Goal: Information Seeking & Learning: Learn about a topic

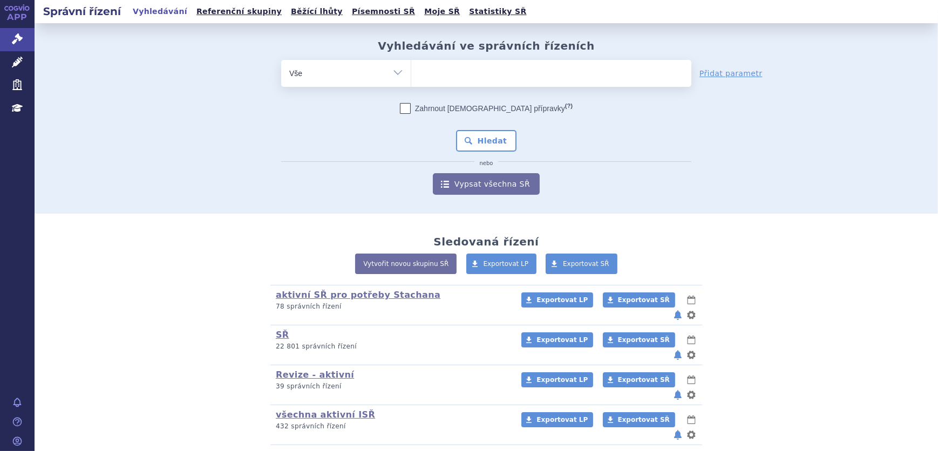
click at [383, 72] on select "Vše Spisová značka Typ SŘ Přípravek/SUKL kód Účastník/Držitel" at bounding box center [346, 72] width 130 height 24
select select "filter-atc-group"
click at [281, 60] on select "Vše Spisová značka Typ SŘ Přípravek/SUKL kód Účastník/Držitel" at bounding box center [346, 72] width 130 height 24
click at [451, 78] on ul at bounding box center [551, 71] width 280 height 23
click at [411, 78] on select at bounding box center [411, 72] width 1 height 27
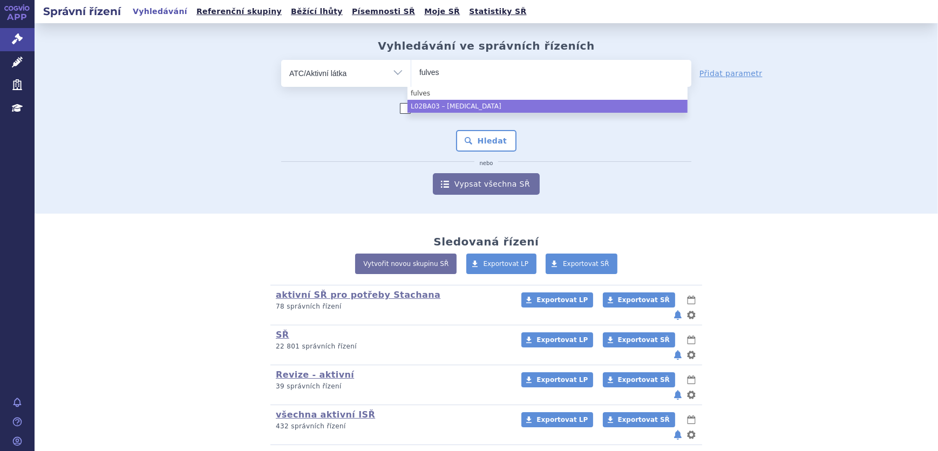
type input "fulves"
select select "L02BA03"
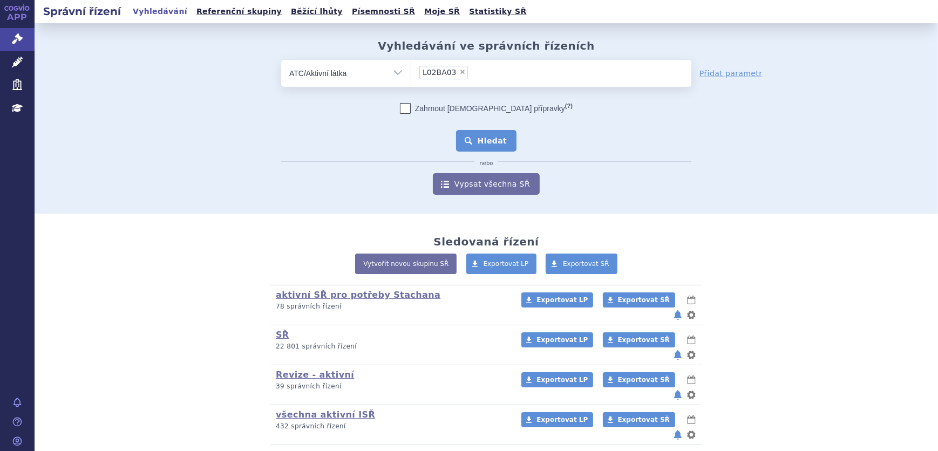
click at [478, 140] on button "Hledat" at bounding box center [486, 141] width 61 height 22
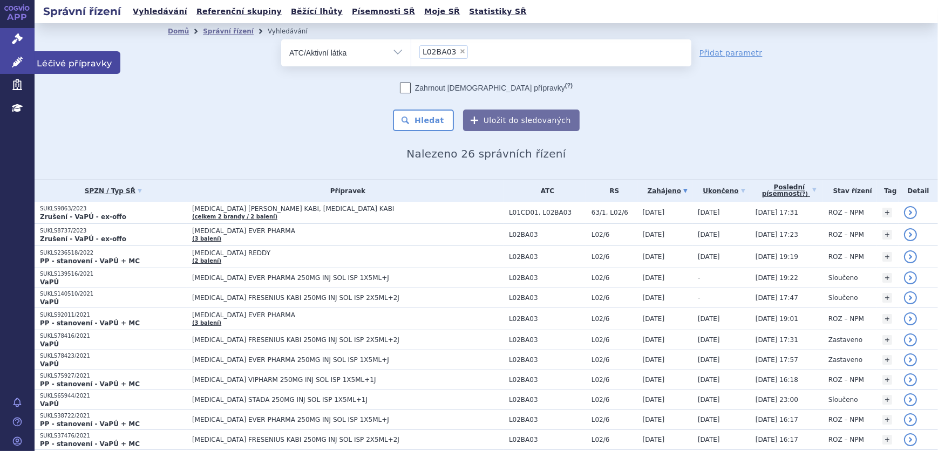
click at [26, 61] on link "Léčivé přípravky" at bounding box center [17, 62] width 35 height 23
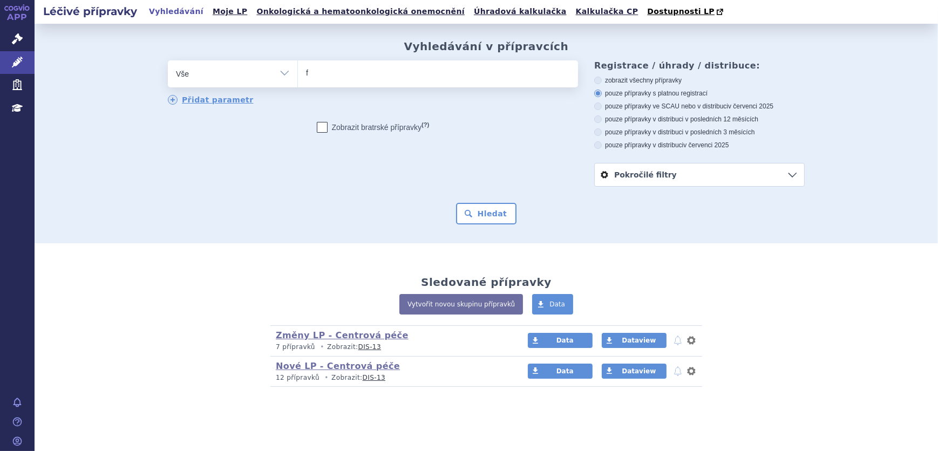
type input "fu"
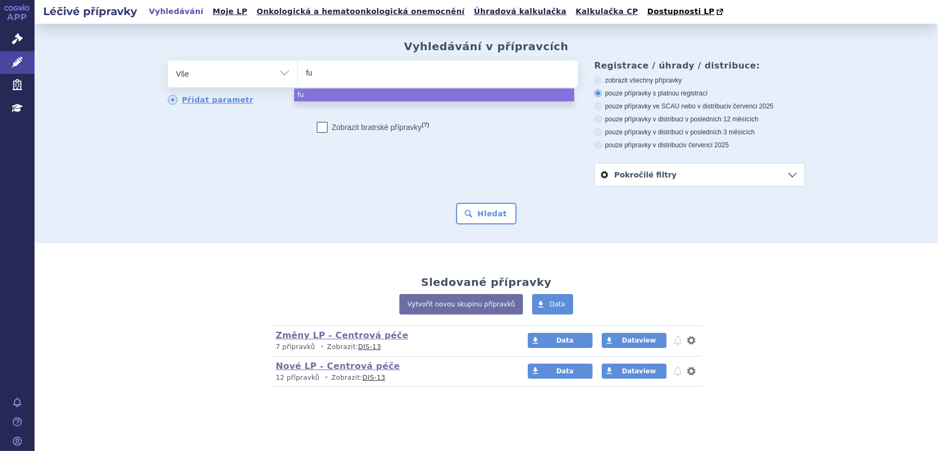
type input "ful"
type input "fulv"
type input "fulve"
type input "fulvesz"
type input "fulveszr"
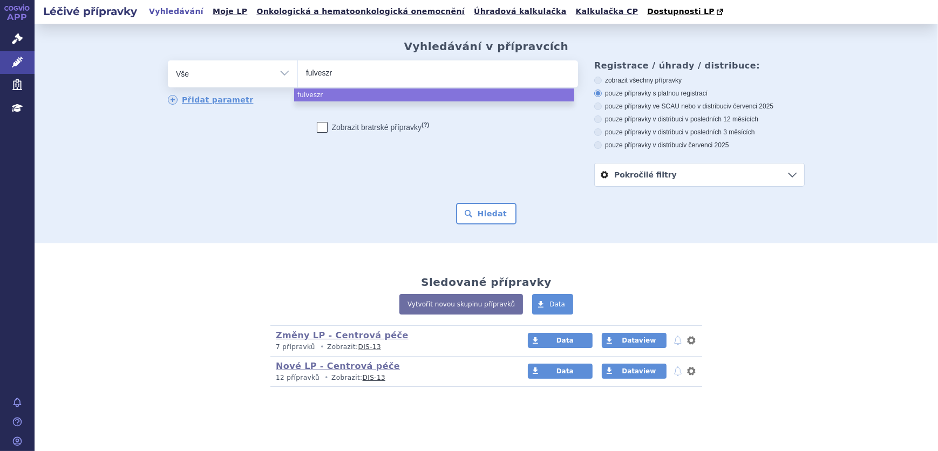
type input "fulveszra"
type input "fulveszrant"
type input "fulveszran"
type input "fulveszra"
type input "fulvesz"
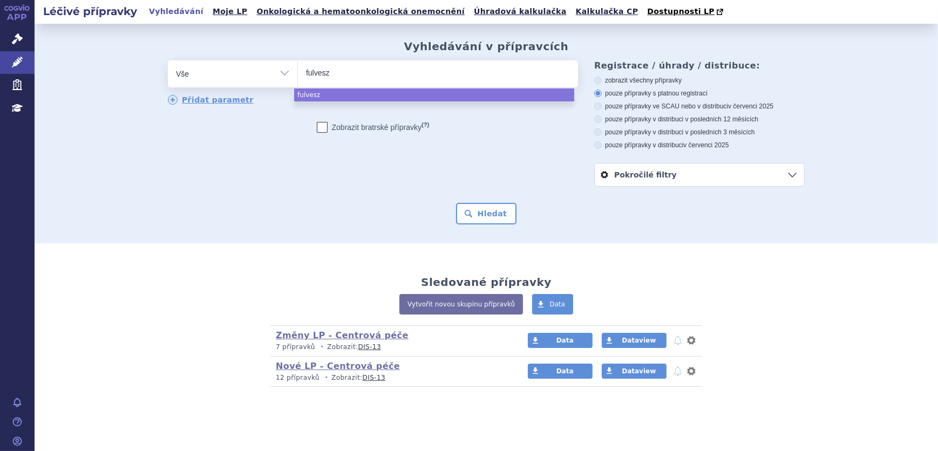
type input "fulves"
type input "fulvestr"
type input "fulvestra"
type input "fulvestrat"
type input "fulvestra"
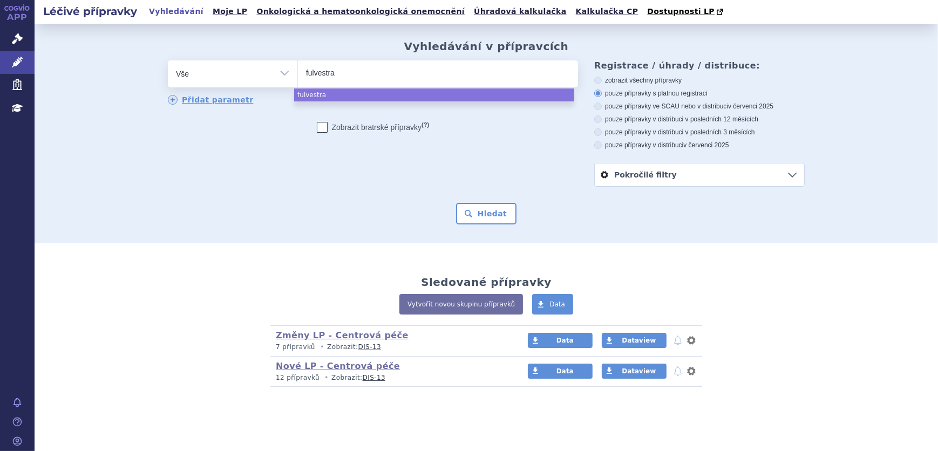
type input "fulvestran"
type input "[MEDICAL_DATA]"
select select "[MEDICAL_DATA]"
click at [467, 202] on form "odstranit Vše Přípravek/SUKL kód MAH VPOIS ATC/Aktivní látka (?)" at bounding box center [486, 142] width 637 height 164
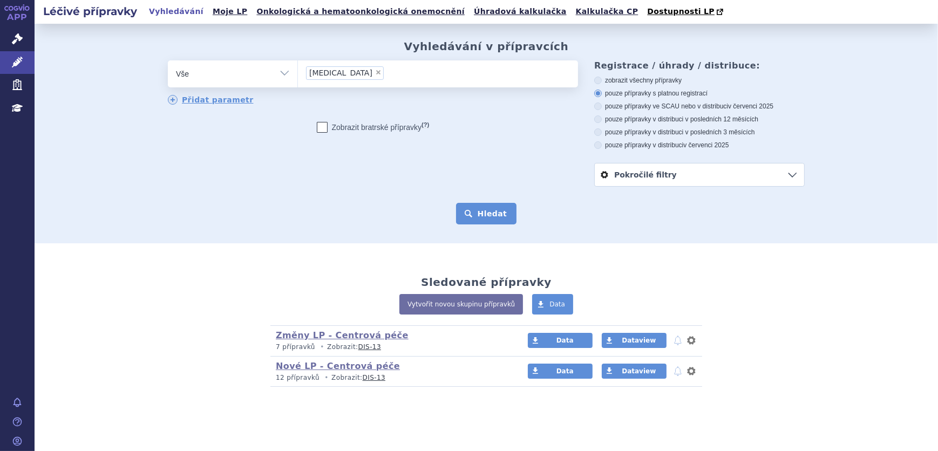
click at [492, 214] on button "Hledat" at bounding box center [486, 214] width 61 height 22
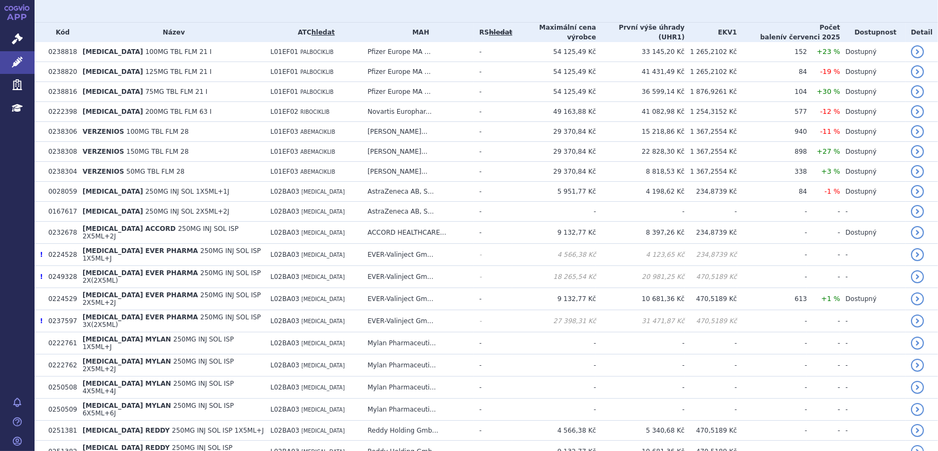
scroll to position [294, 0]
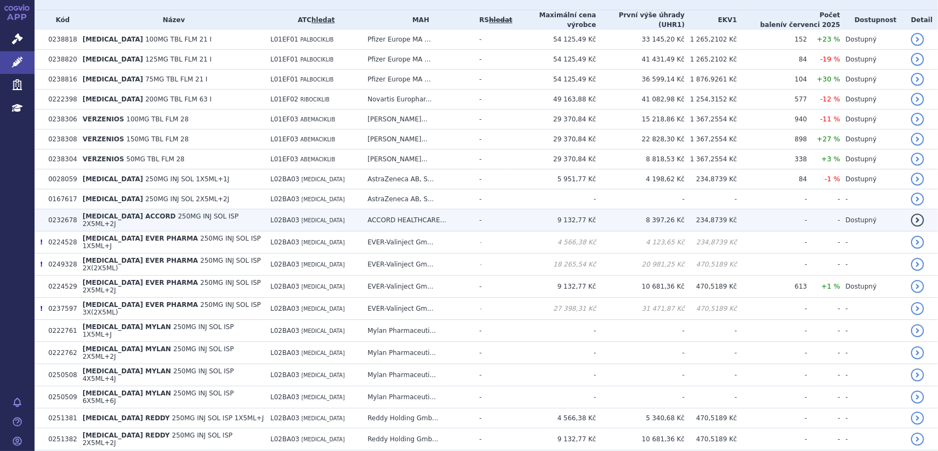
click at [165, 221] on td "[MEDICAL_DATA] ACCORD 250MG INJ SOL ISP 2X5ML+2J" at bounding box center [171, 220] width 188 height 22
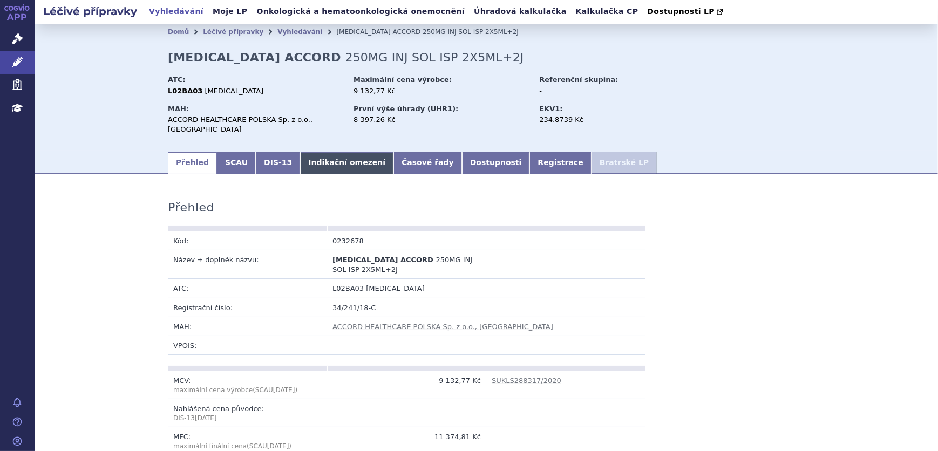
click at [346, 152] on link "Indikační omezení" at bounding box center [346, 163] width 93 height 22
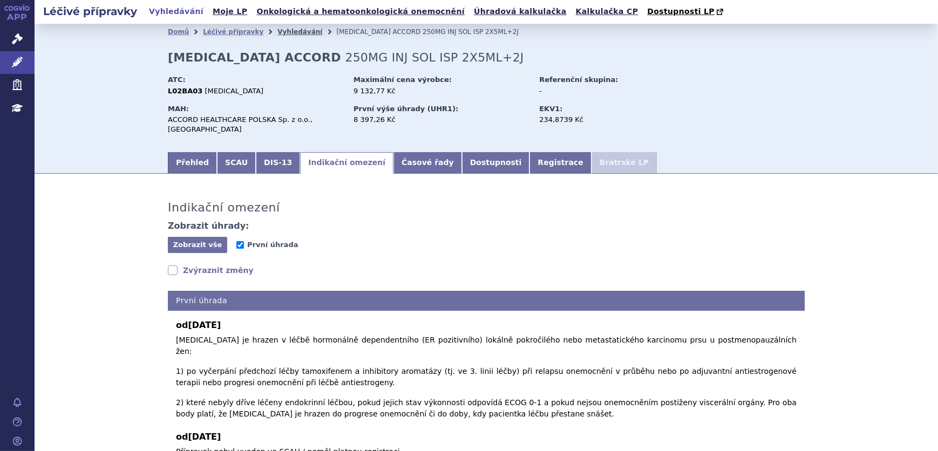
click at [283, 30] on link "Vyhledávání" at bounding box center [299, 32] width 45 height 8
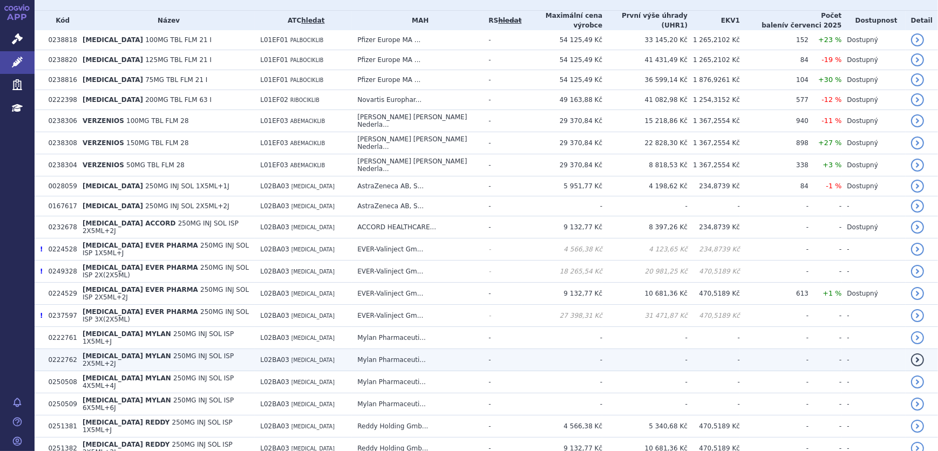
scroll to position [294, 0]
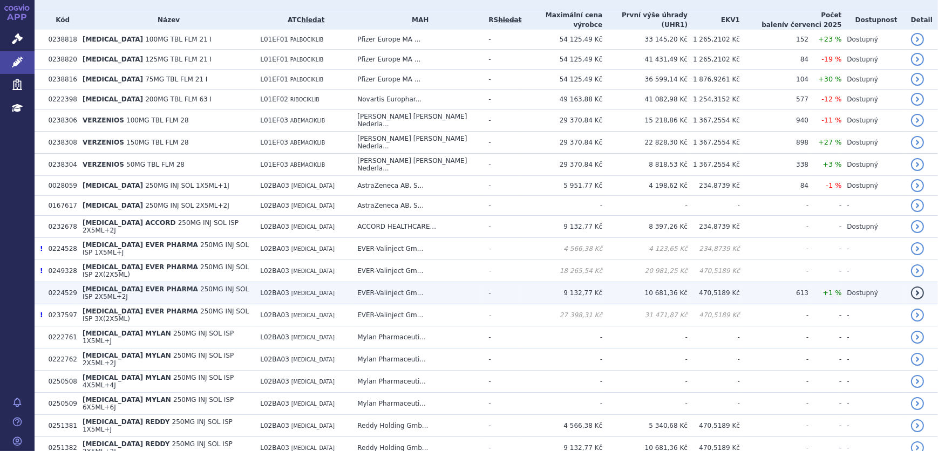
click at [289, 289] on span "L02BA03" at bounding box center [274, 293] width 29 height 8
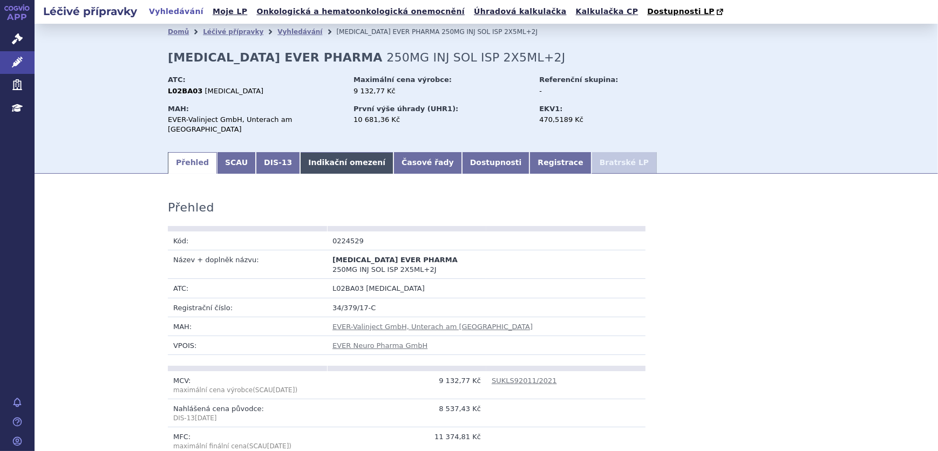
click at [303, 154] on link "Indikační omezení" at bounding box center [346, 163] width 93 height 22
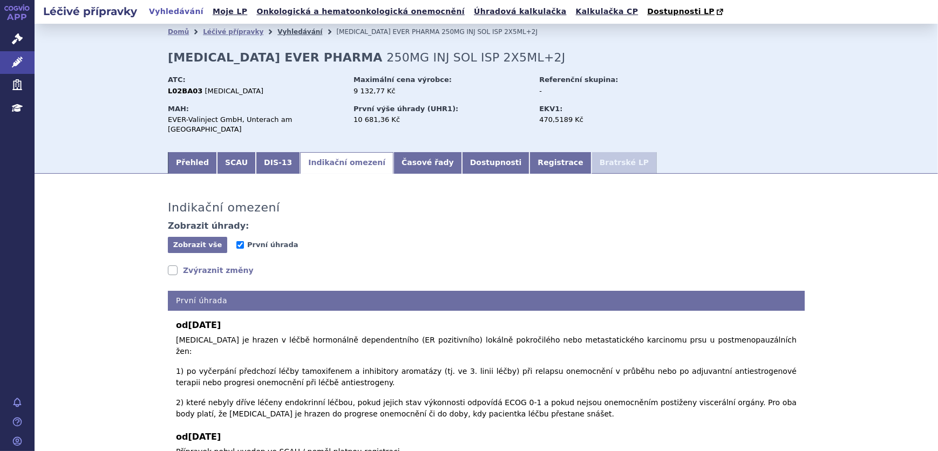
click at [285, 35] on link "Vyhledávání" at bounding box center [299, 32] width 45 height 8
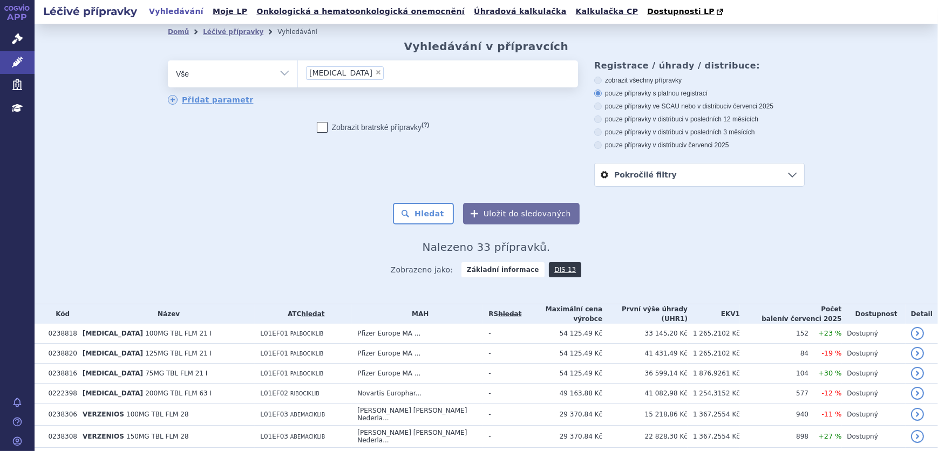
click at [346, 69] on li "× [MEDICAL_DATA]" at bounding box center [345, 72] width 78 height 13
click at [298, 69] on select "fulvestrant" at bounding box center [297, 73] width 1 height 27
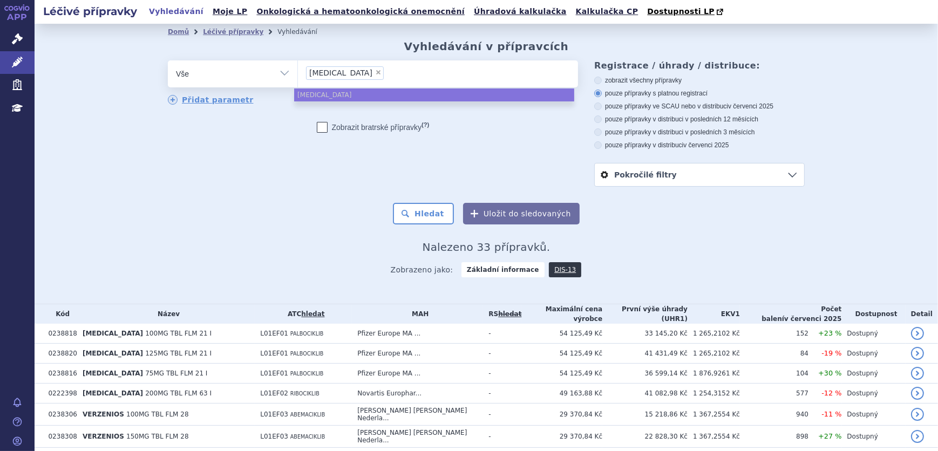
click at [375, 74] on span "×" at bounding box center [378, 72] width 6 height 6
click at [298, 74] on select "fulvestrant" at bounding box center [297, 73] width 1 height 27
select select
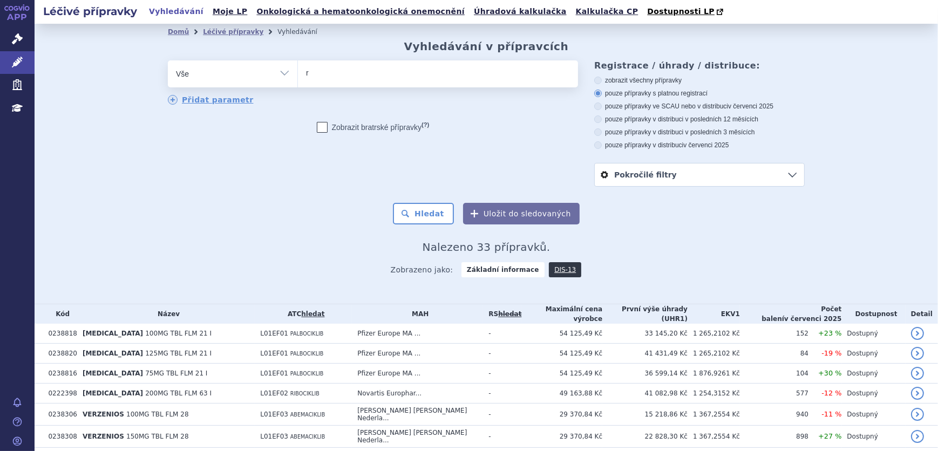
type input "ri"
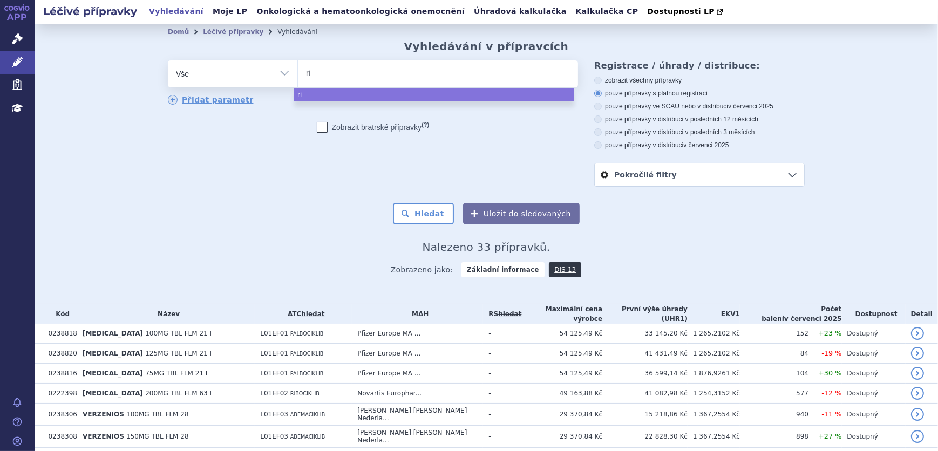
type input "rik"
type input "rikal"
type input "rikalp"
type input "rikalpa"
select select "rikalpa"
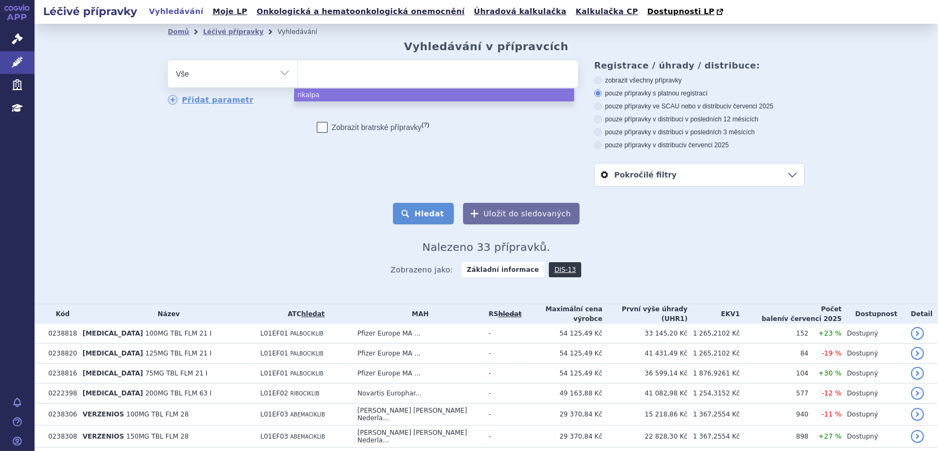
click at [421, 212] on button "Hledat" at bounding box center [423, 214] width 61 height 22
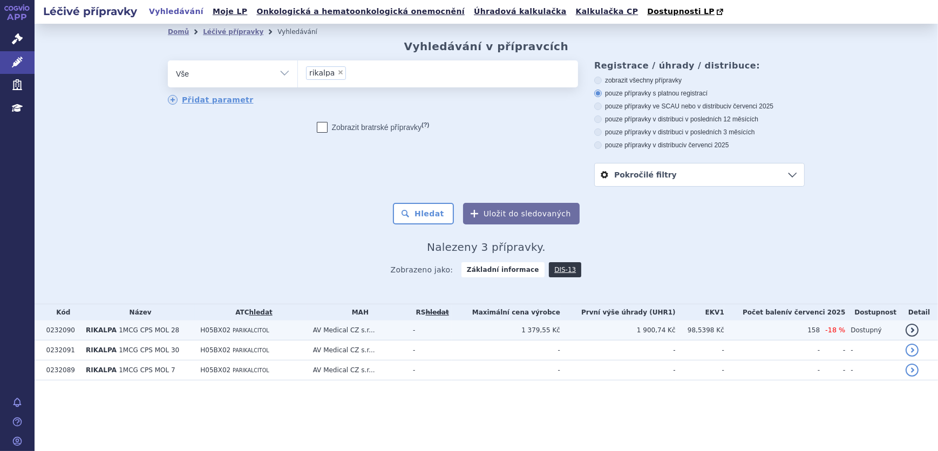
click at [452, 329] on td "-" at bounding box center [429, 331] width 44 height 20
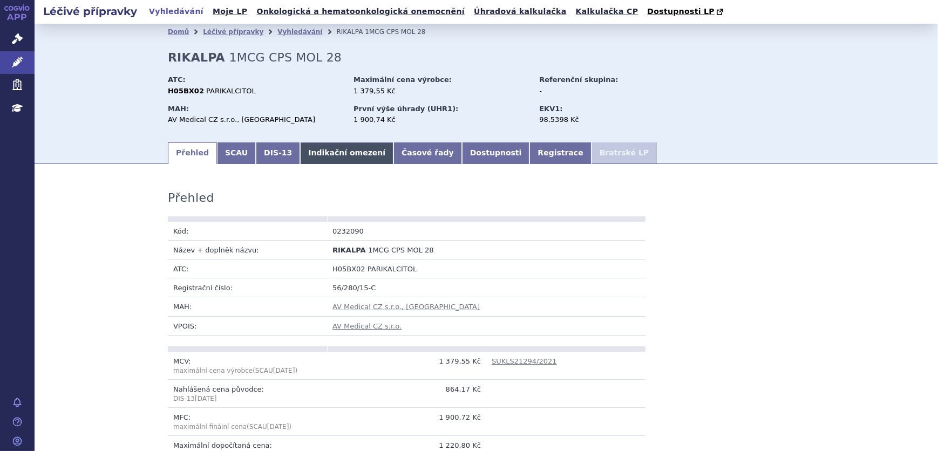
click at [333, 151] on link "Indikační omezení" at bounding box center [346, 153] width 93 height 22
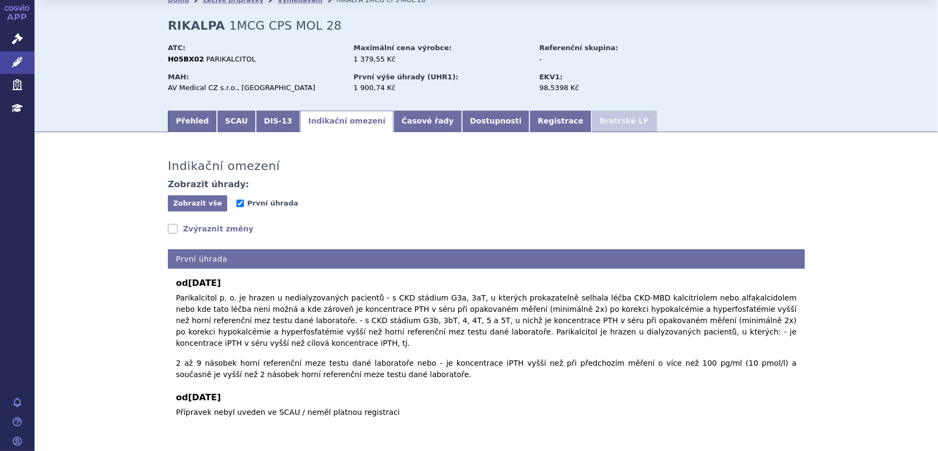
scroll to position [49, 0]
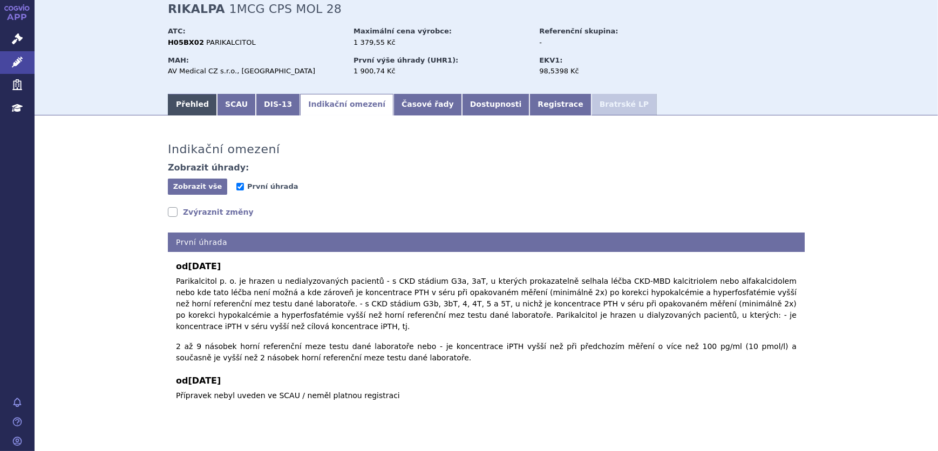
click at [182, 112] on link "Přehled" at bounding box center [192, 105] width 49 height 22
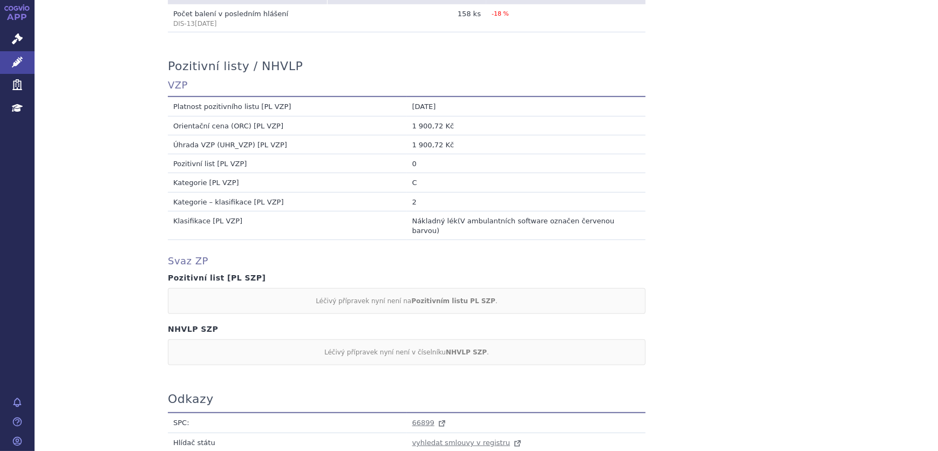
scroll to position [1023, 0]
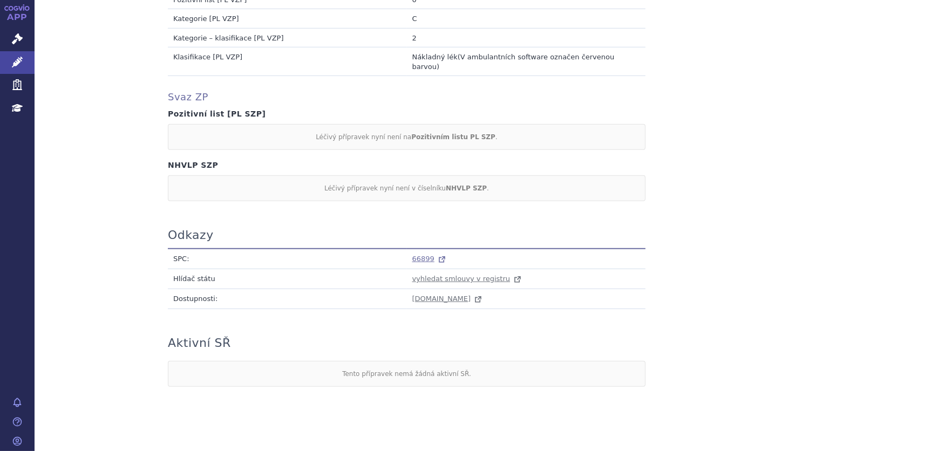
click at [420, 255] on span "66899" at bounding box center [423, 259] width 22 height 8
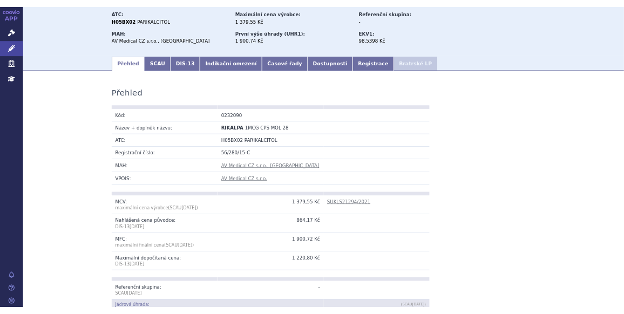
scroll to position [0, 0]
